Goal: Check status: Check status

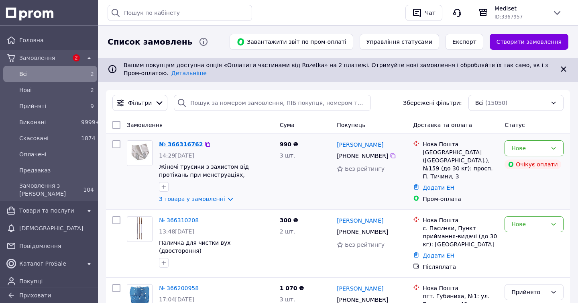
click at [177, 143] on link "№ 366316762" at bounding box center [181, 144] width 44 height 6
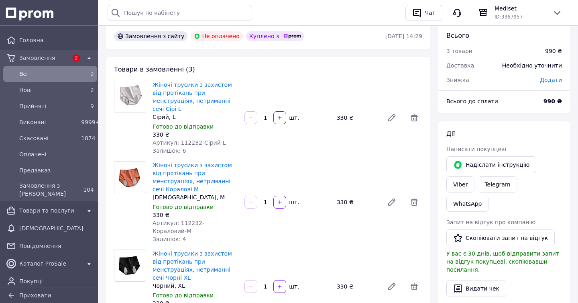
scroll to position [32, 0]
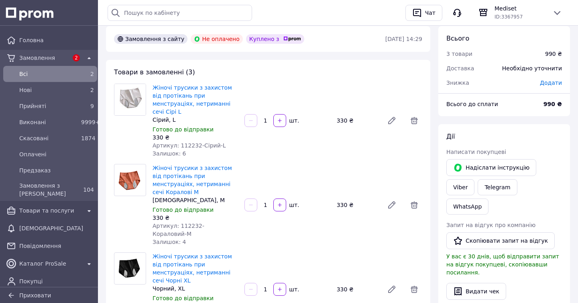
click at [185, 142] on span "Артикул: 112232-Сірий-L" at bounding box center [189, 145] width 73 height 6
copy span "112232"
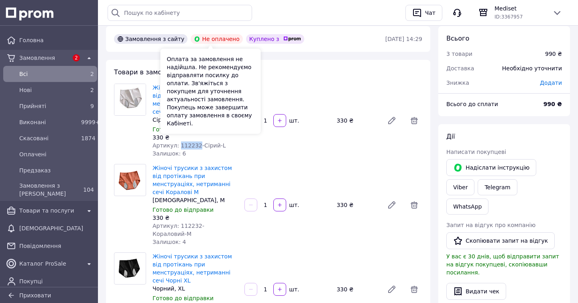
scroll to position [0, 0]
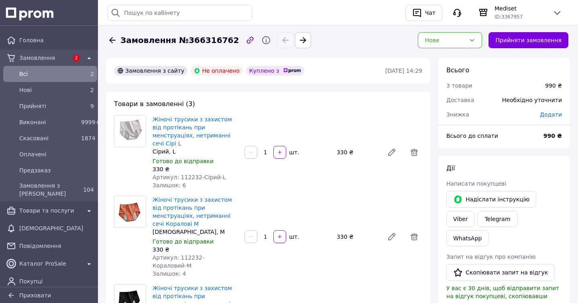
click at [191, 41] on span "Замовлення №366316762" at bounding box center [179, 41] width 118 height 12
copy span "366316762"
